Goal: Find specific page/section: Find specific page/section

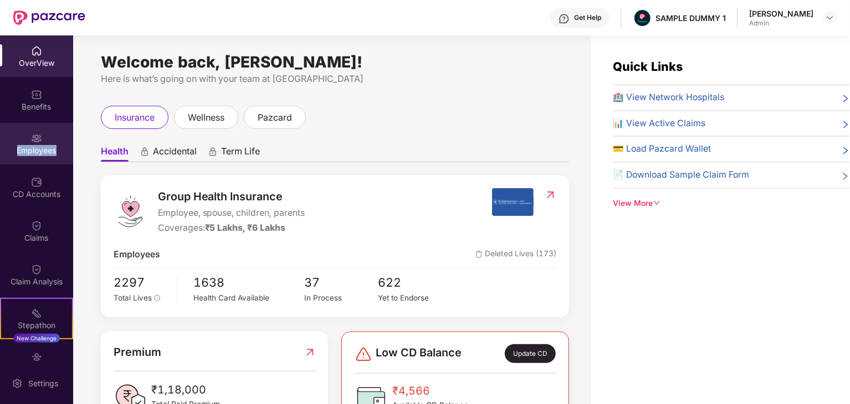
drag, startPoint x: 52, startPoint y: 148, endPoint x: 3, endPoint y: 147, distance: 48.8
click at [3, 147] on div "Employees" at bounding box center [36, 150] width 73 height 11
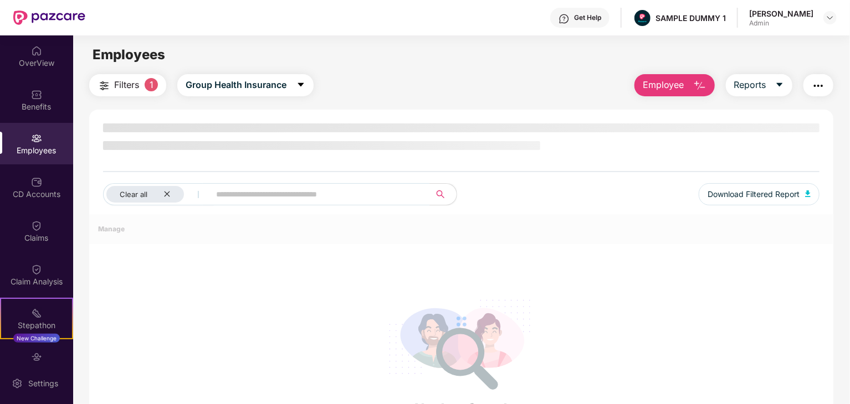
copy div "Employees"
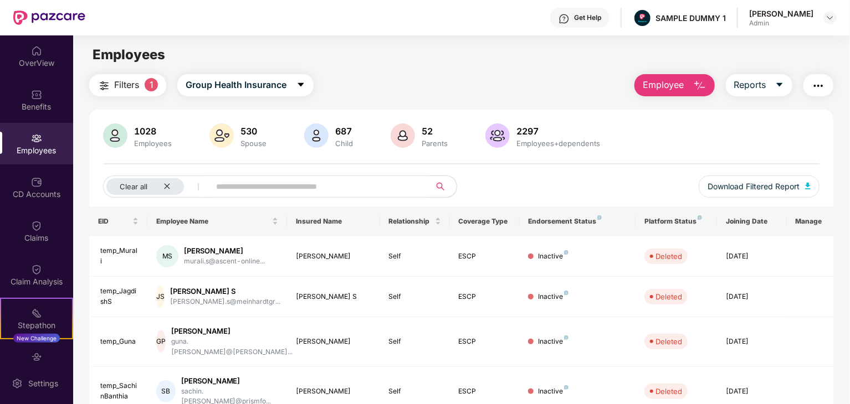
click at [45, 150] on div "Employees" at bounding box center [36, 150] width 73 height 11
drag, startPoint x: 45, startPoint y: 150, endPoint x: 13, endPoint y: 156, distance: 32.2
click at [13, 156] on div "Employees" at bounding box center [36, 144] width 73 height 42
copy div "Employees"
drag, startPoint x: 9, startPoint y: 148, endPoint x: 53, endPoint y: 149, distance: 44.3
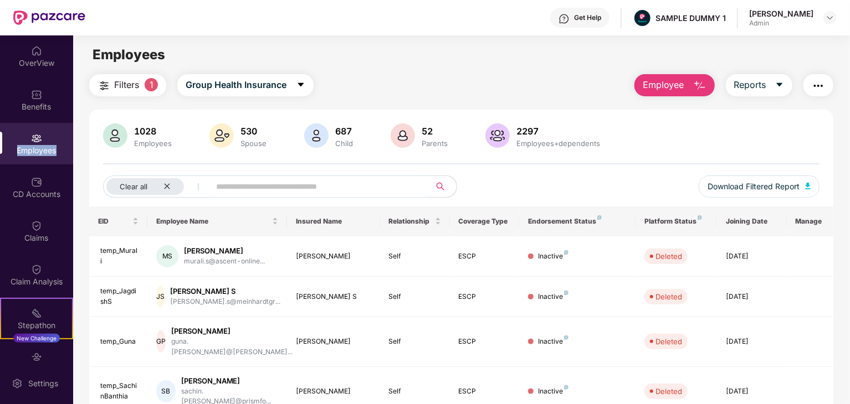
click at [53, 149] on div "Employees" at bounding box center [36, 150] width 73 height 11
copy div "Employees"
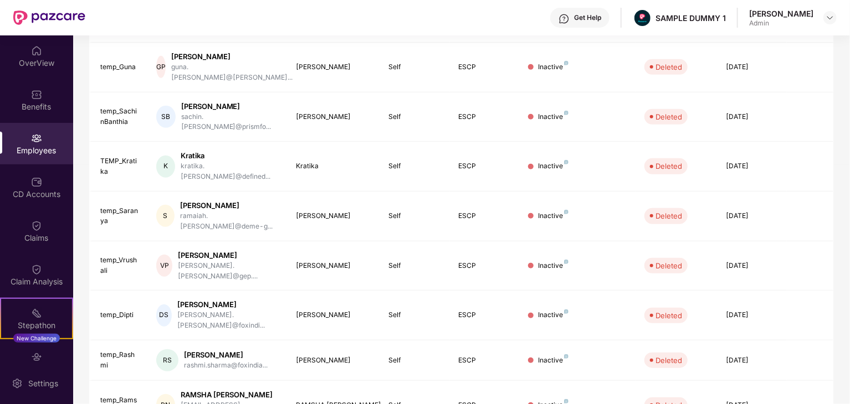
scroll to position [110, 0]
